Goal: Find specific page/section: Find specific page/section

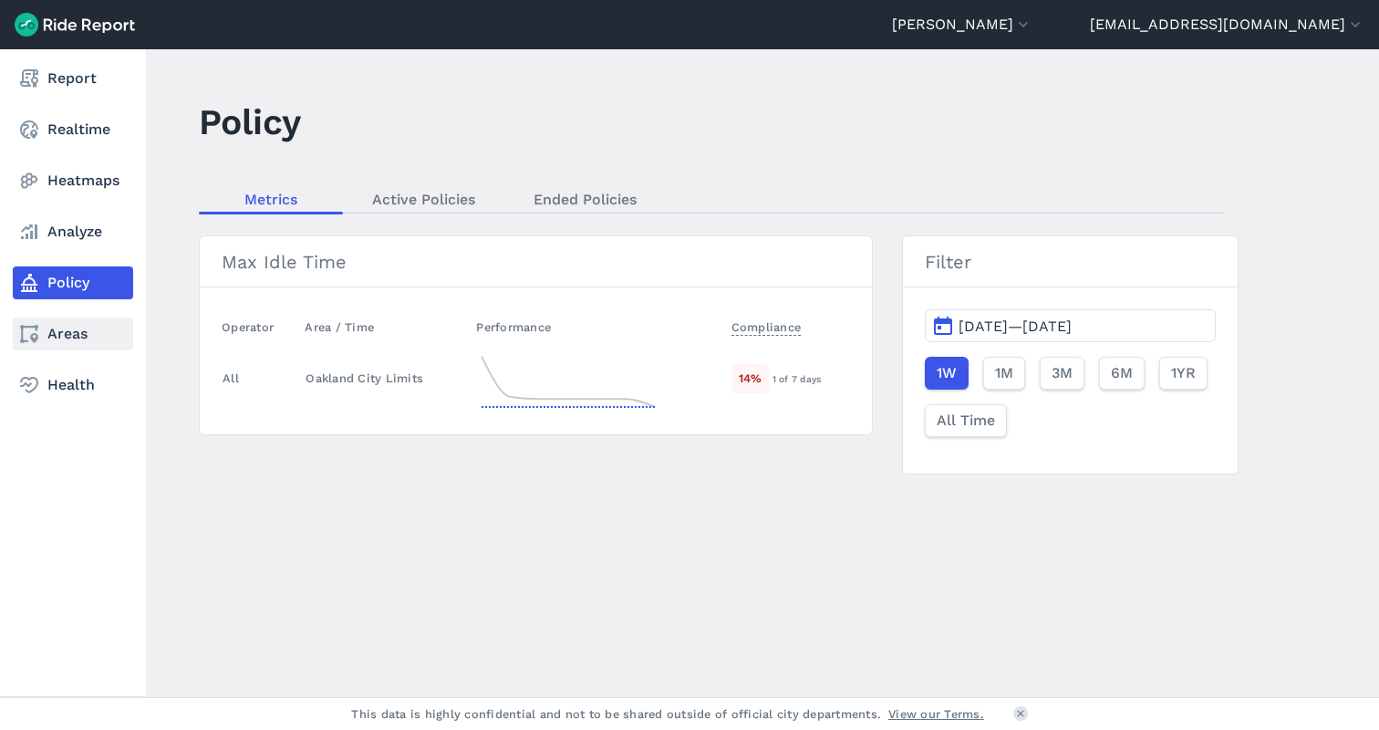
click at [62, 331] on link "Areas" at bounding box center [73, 333] width 120 height 33
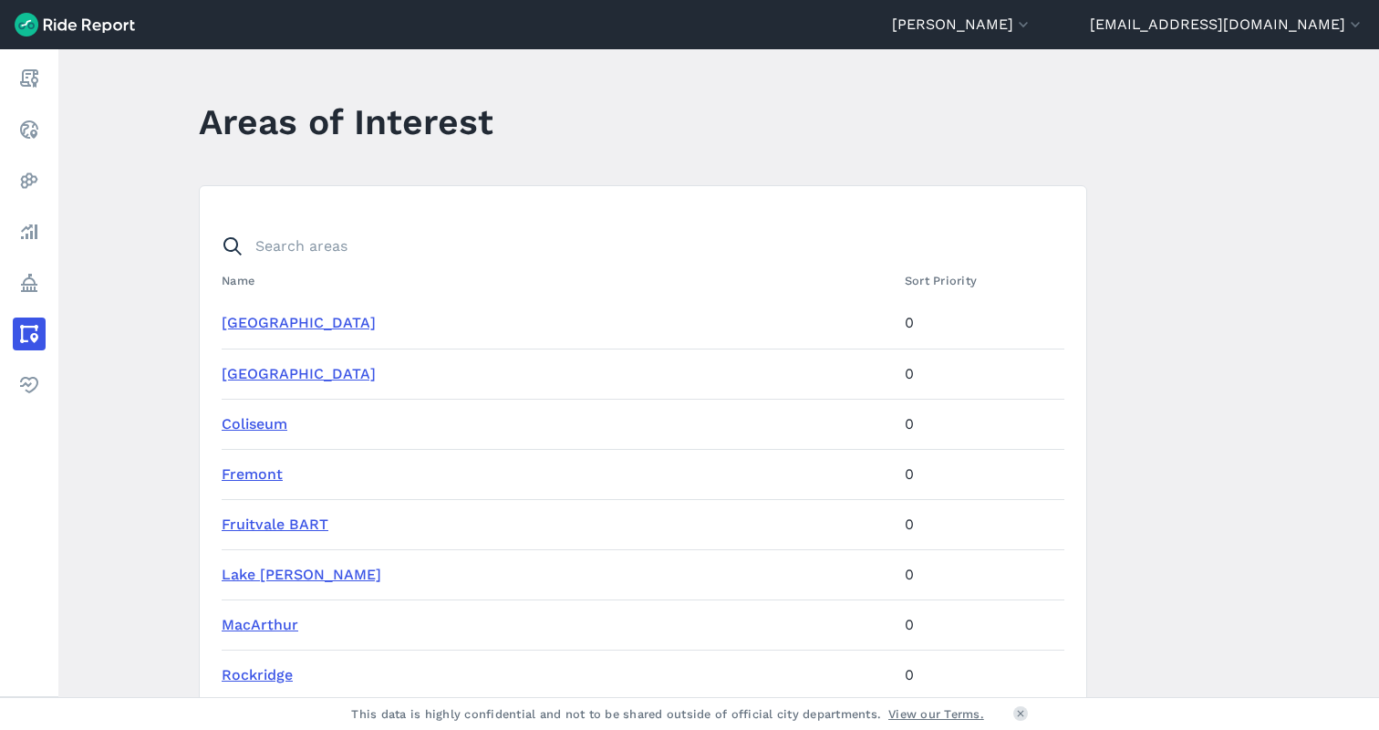
click at [1092, 11] on header "BART - VeoRide All Service Areas [GEOGRAPHIC_DATA] - [GEOGRAPHIC_DATA][PERSON_N…" at bounding box center [689, 24] width 1379 height 49
click at [1033, 27] on button "[PERSON_NAME]" at bounding box center [962, 25] width 140 height 22
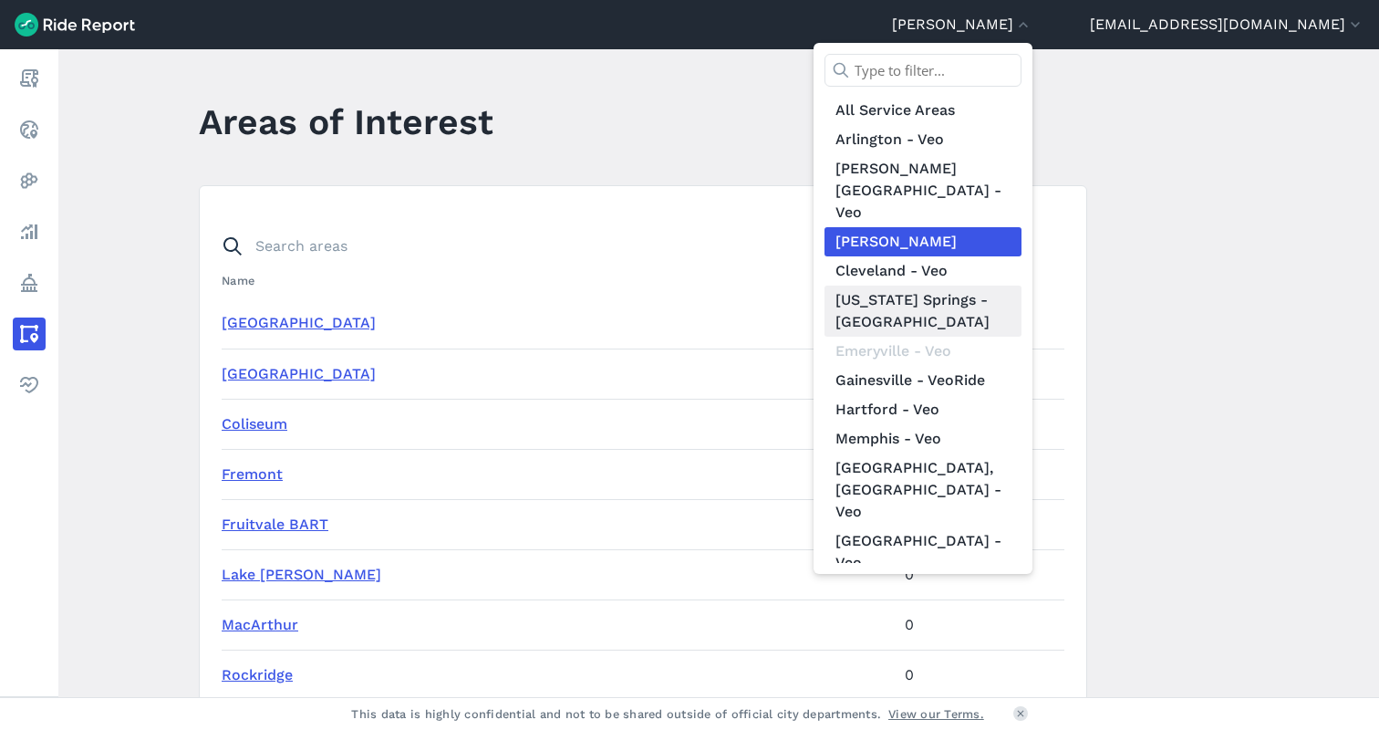
scroll to position [212, 0]
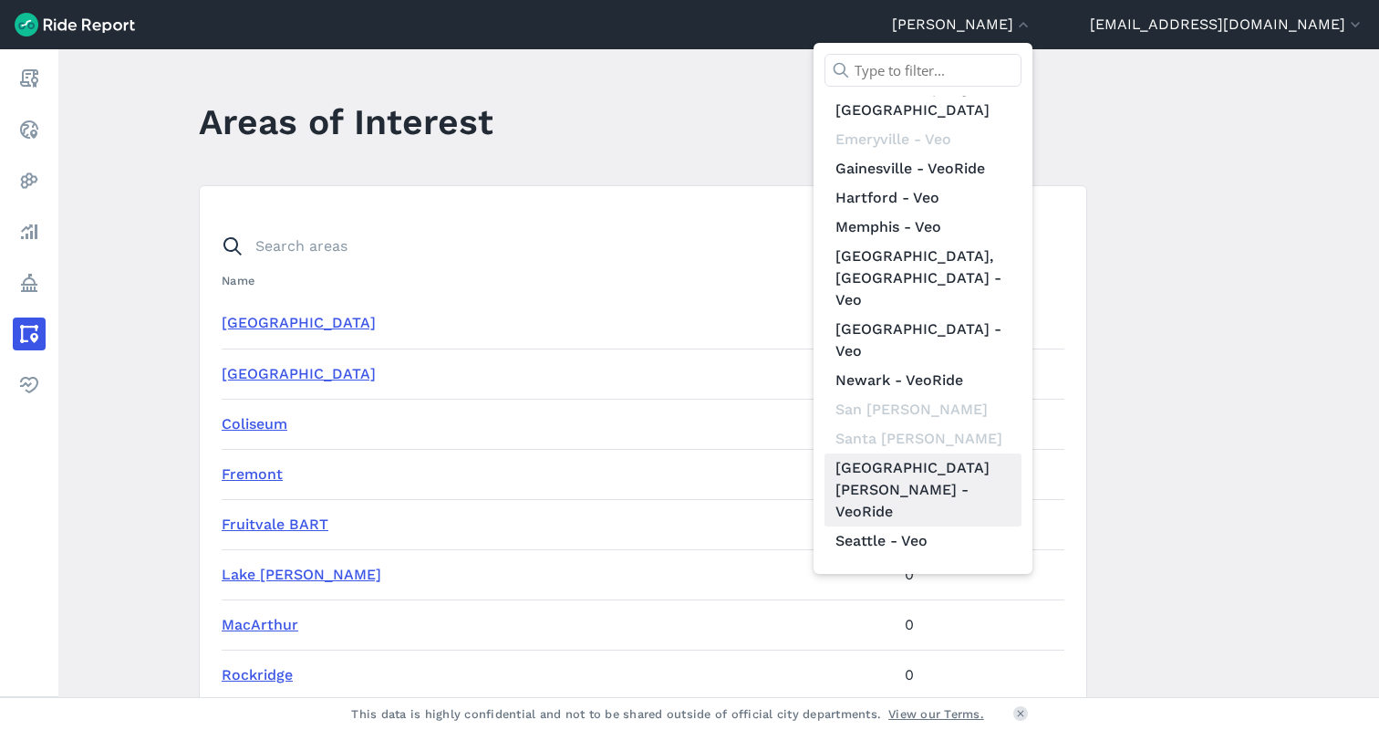
click at [1022, 453] on link "[GEOGRAPHIC_DATA][PERSON_NAME] - VeoRide" at bounding box center [923, 489] width 197 height 73
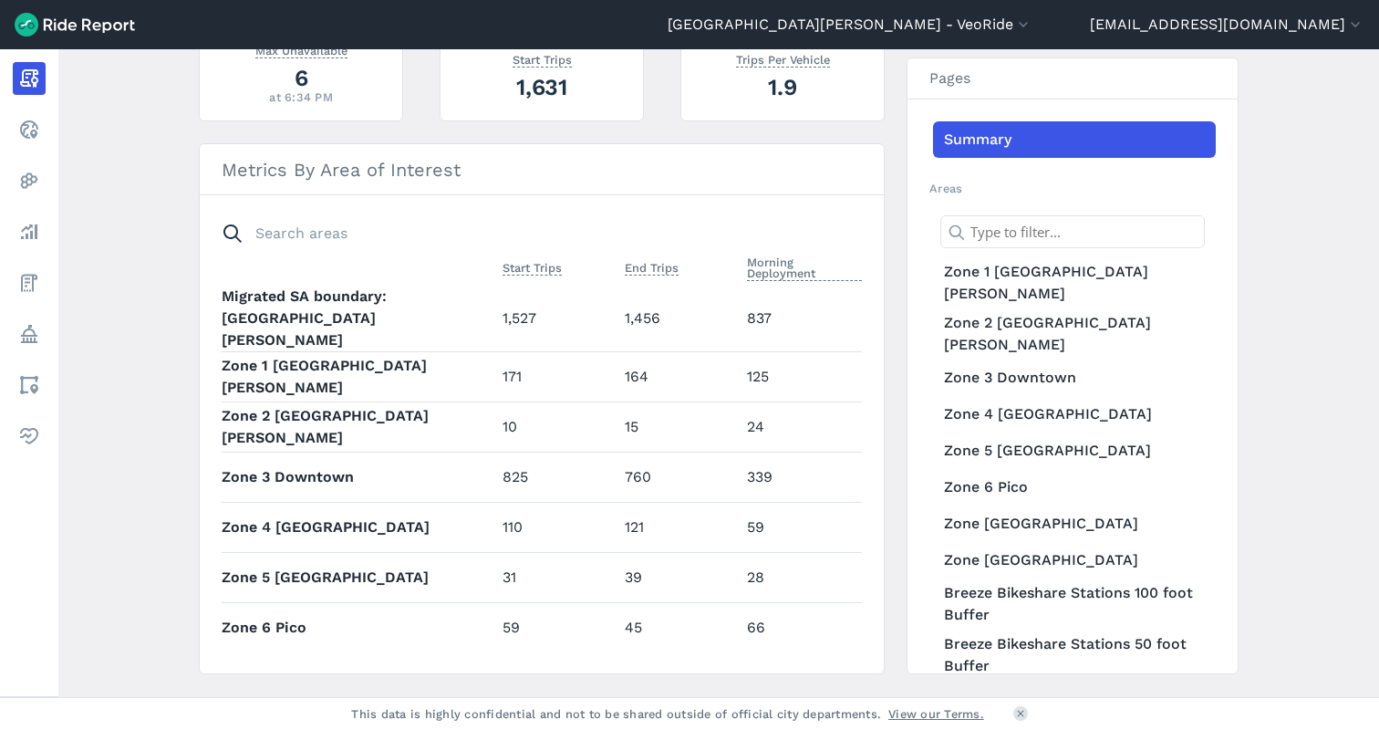
click at [124, 306] on main "[DATE] Daily Report Print Export CSV All vehicles (4) [DATE] [DATE] This data i…" at bounding box center [718, 373] width 1321 height 648
